Goal: Transaction & Acquisition: Purchase product/service

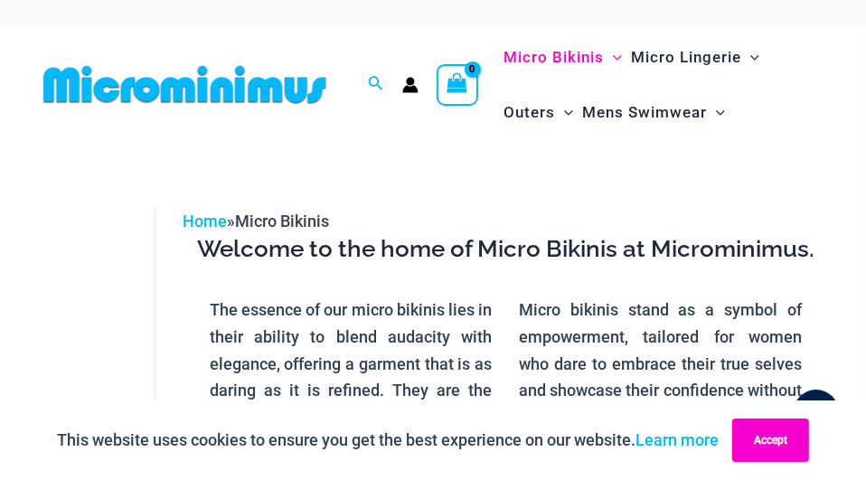
click at [771, 445] on button "Accept" at bounding box center [770, 439] width 77 height 43
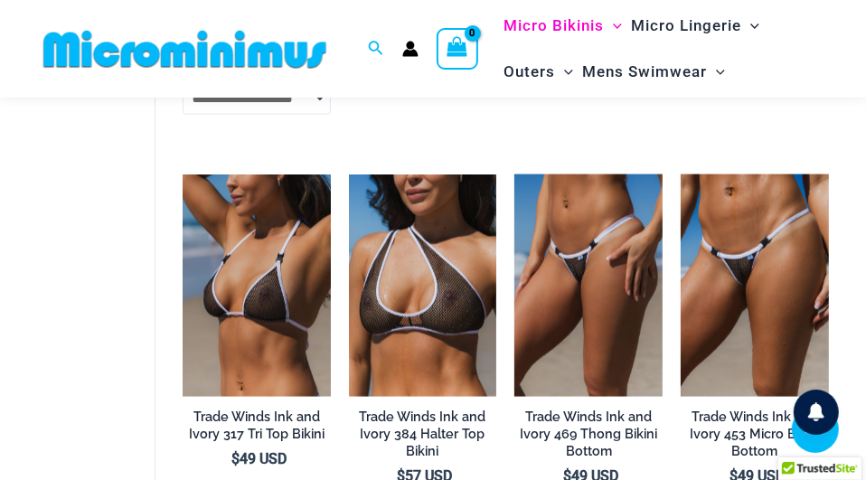
scroll to position [1565, 0]
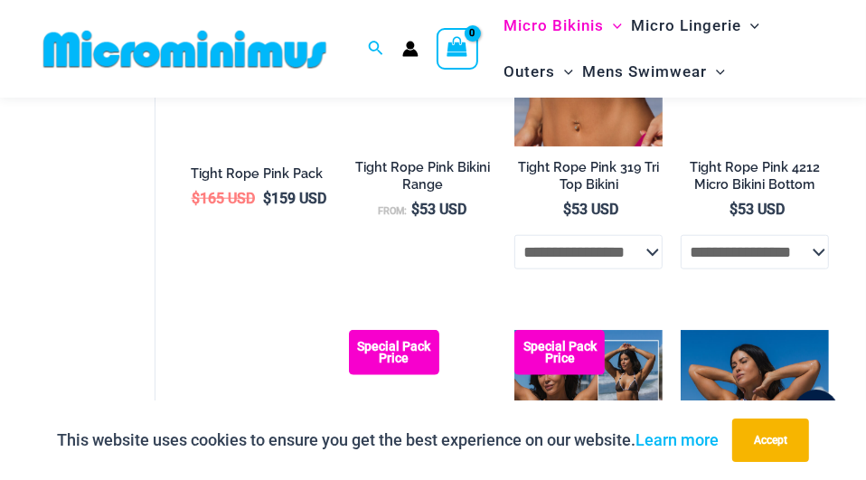
scroll to position [1064, 0]
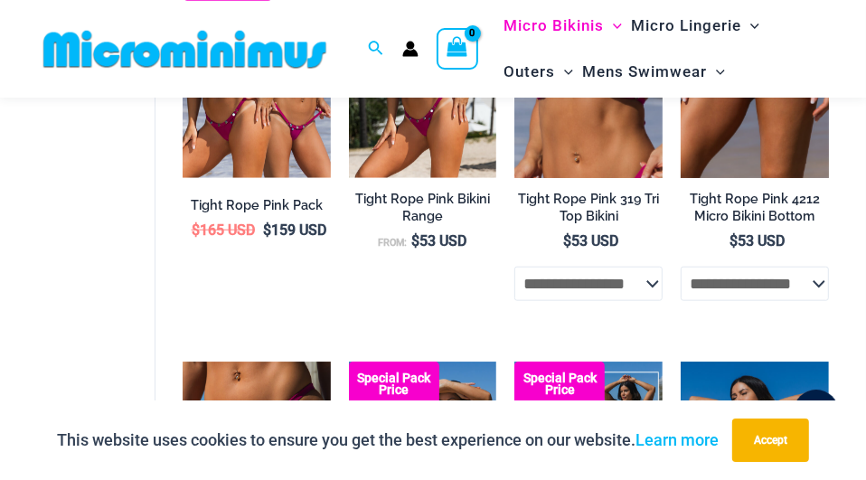
scroll to position [1021, 0]
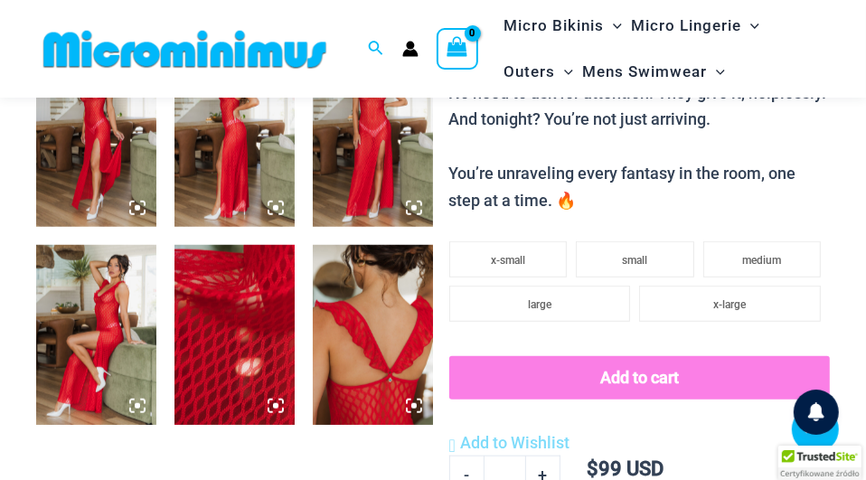
scroll to position [892, 0]
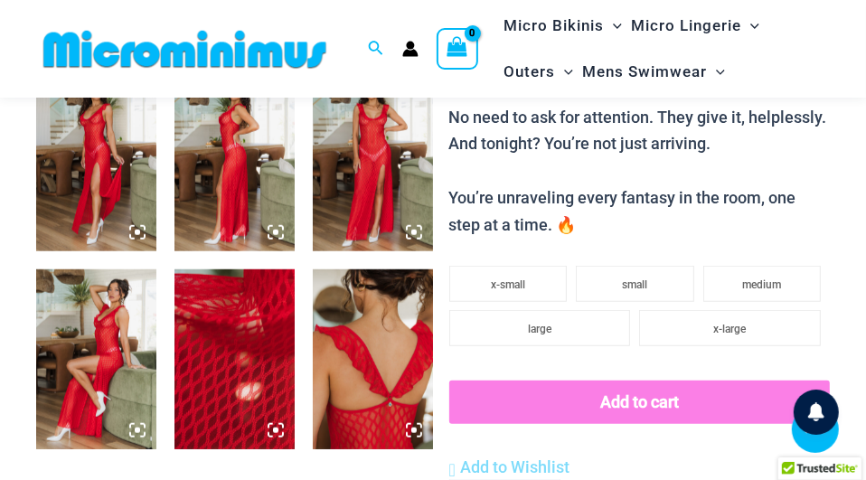
click at [380, 153] on img at bounding box center [373, 160] width 120 height 180
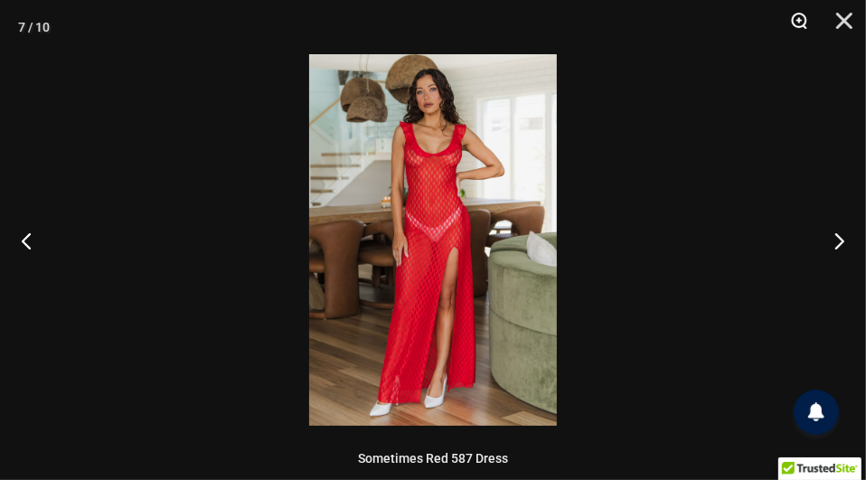
click at [801, 21] on button "Zoom" at bounding box center [792, 27] width 45 height 54
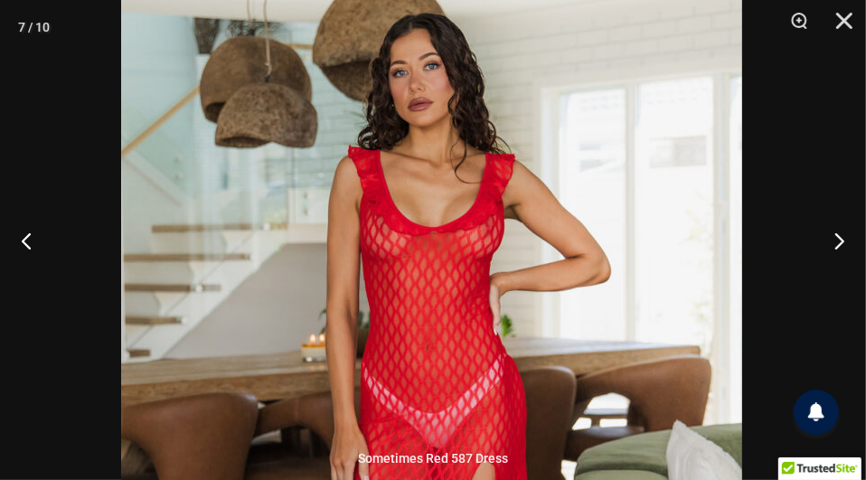
click at [521, 315] on img at bounding box center [431, 442] width 621 height 931
